Goal: Communication & Community: Answer question/provide support

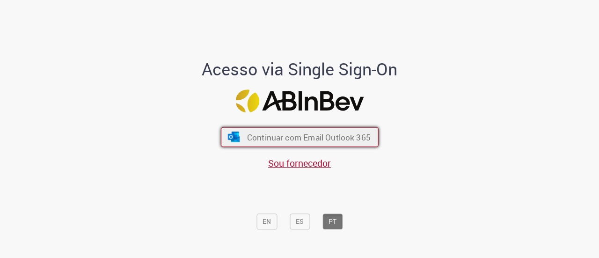
click at [268, 132] on span "Continuar com Email Outlook 365" at bounding box center [307, 136] width 123 height 11
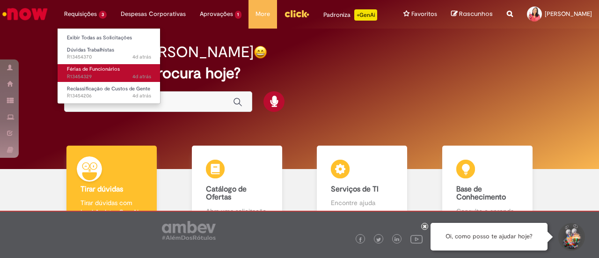
click at [94, 72] on link "Férias de Funcionários 4d atrás 4 dias atrás R13454329" at bounding box center [109, 72] width 103 height 17
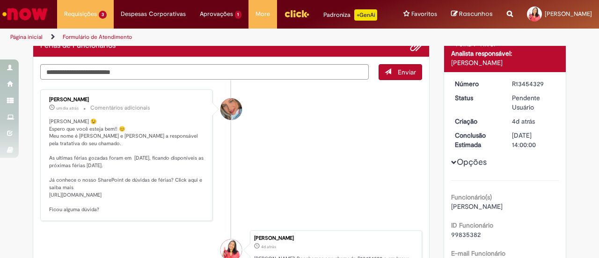
scroll to position [85, 0]
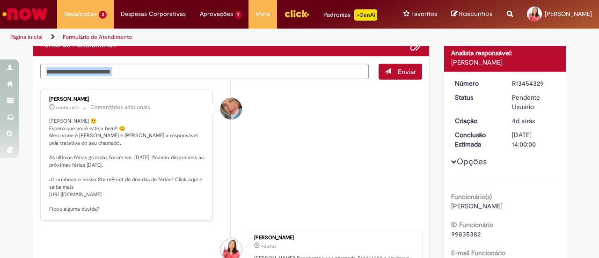
drag, startPoint x: 140, startPoint y: 92, endPoint x: 174, endPoint y: 75, distance: 37.9
click at [174, 75] on div "Enviar Jacqueline Andrade Galani um dia atrás um dia atrás Comentários adiciona…" at bounding box center [231, 72] width 382 height 16
click at [174, 75] on textarea "Digite sua mensagem aqui..." at bounding box center [204, 71] width 328 height 15
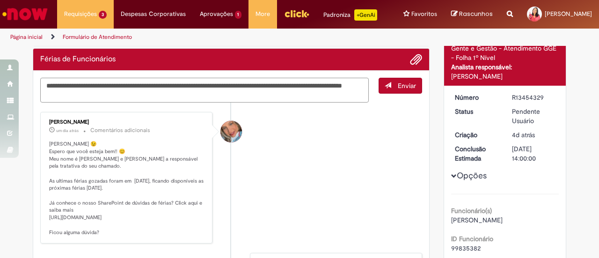
scroll to position [82, 0]
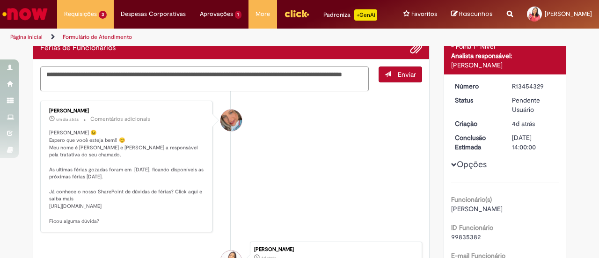
click at [346, 78] on textarea "**********" at bounding box center [204, 78] width 328 height 25
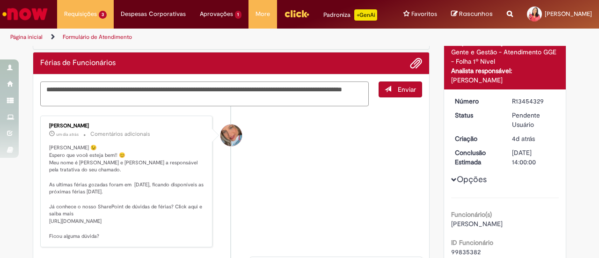
scroll to position [67, 0]
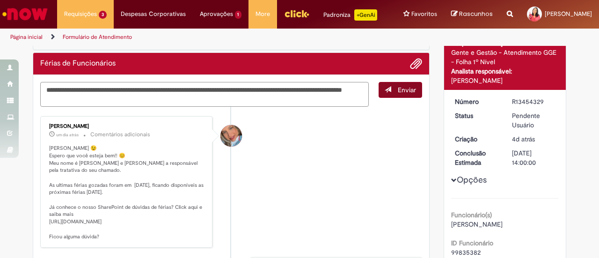
type textarea "**********"
click at [404, 94] on span "Enviar" at bounding box center [406, 90] width 18 height 8
